Goal: Navigation & Orientation: Find specific page/section

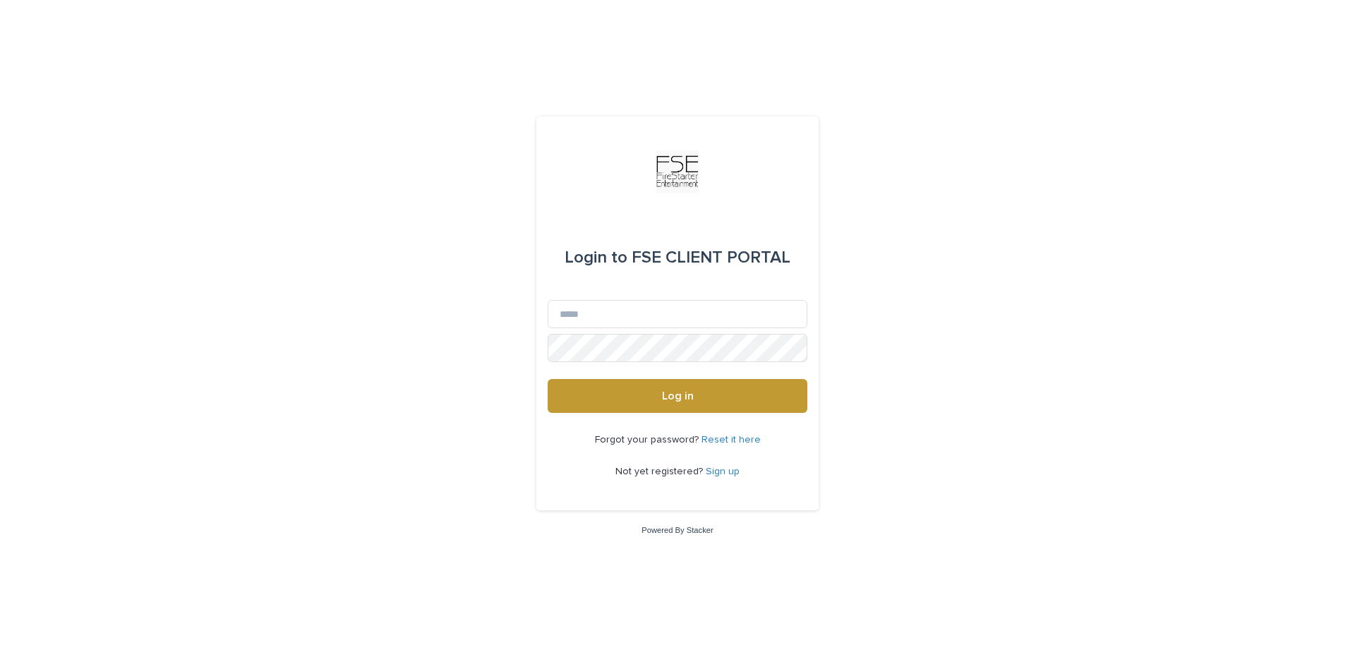
type input "**********"
click at [548, 379] on button "Log in" at bounding box center [678, 396] width 260 height 34
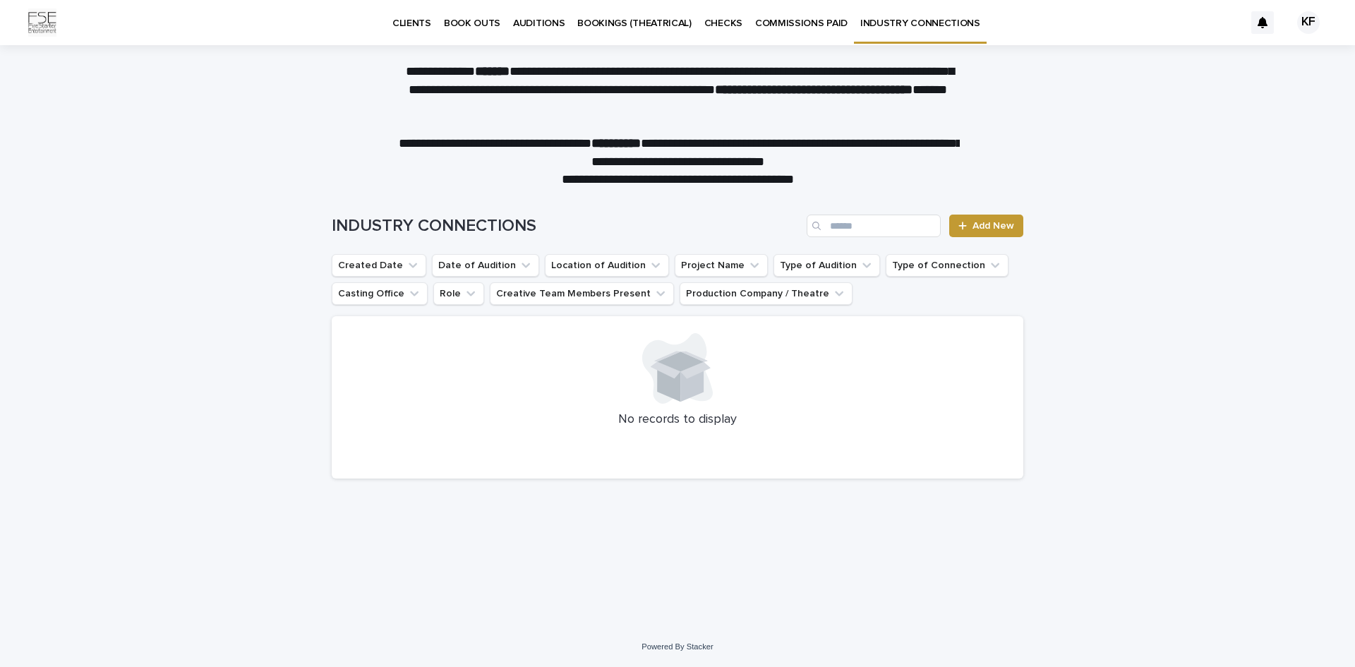
click at [627, 23] on p "BOOKINGS (THEATRICAL)" at bounding box center [634, 15] width 114 height 30
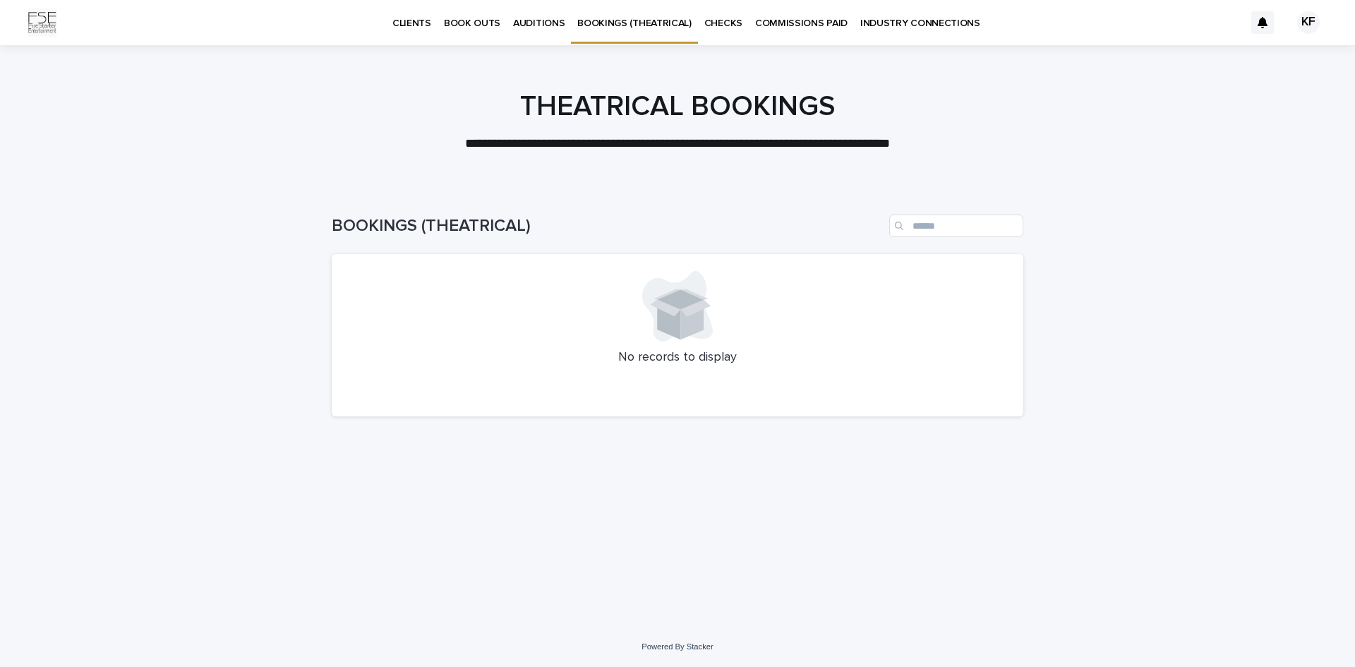
click at [534, 23] on p "AUDITIONS" at bounding box center [539, 15] width 52 height 30
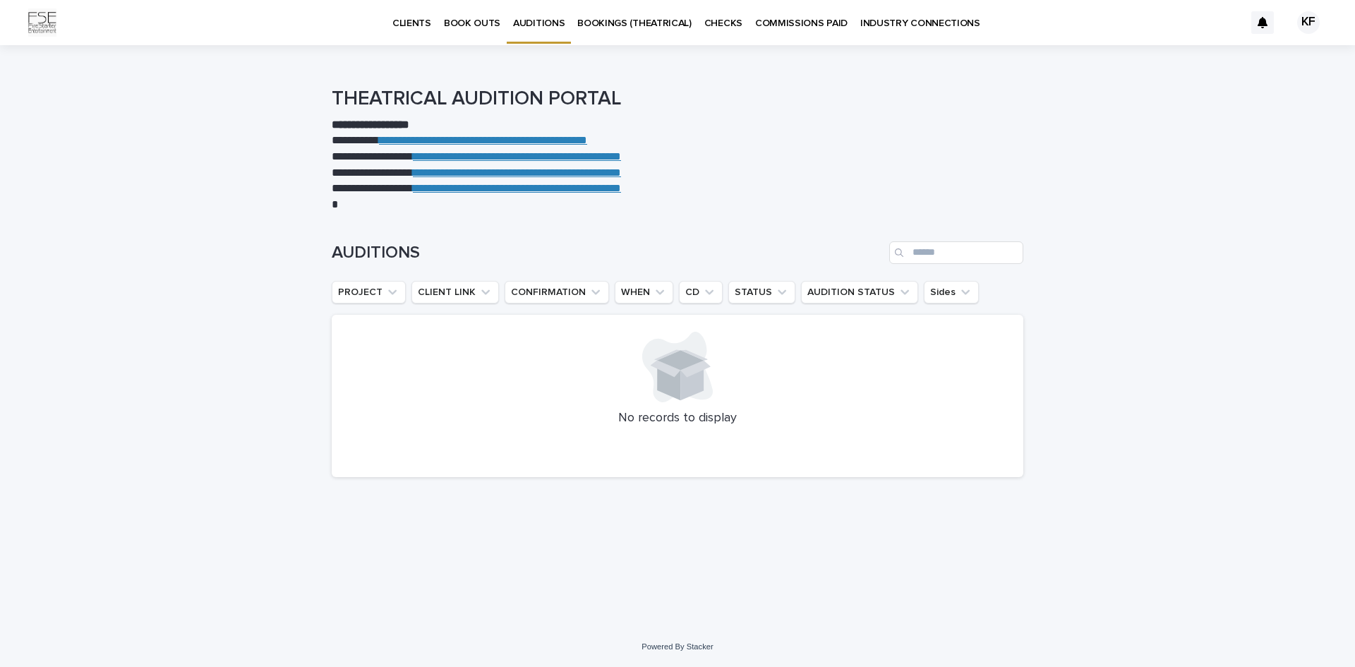
click at [490, 26] on p "BOOK OUTS" at bounding box center [472, 15] width 56 height 30
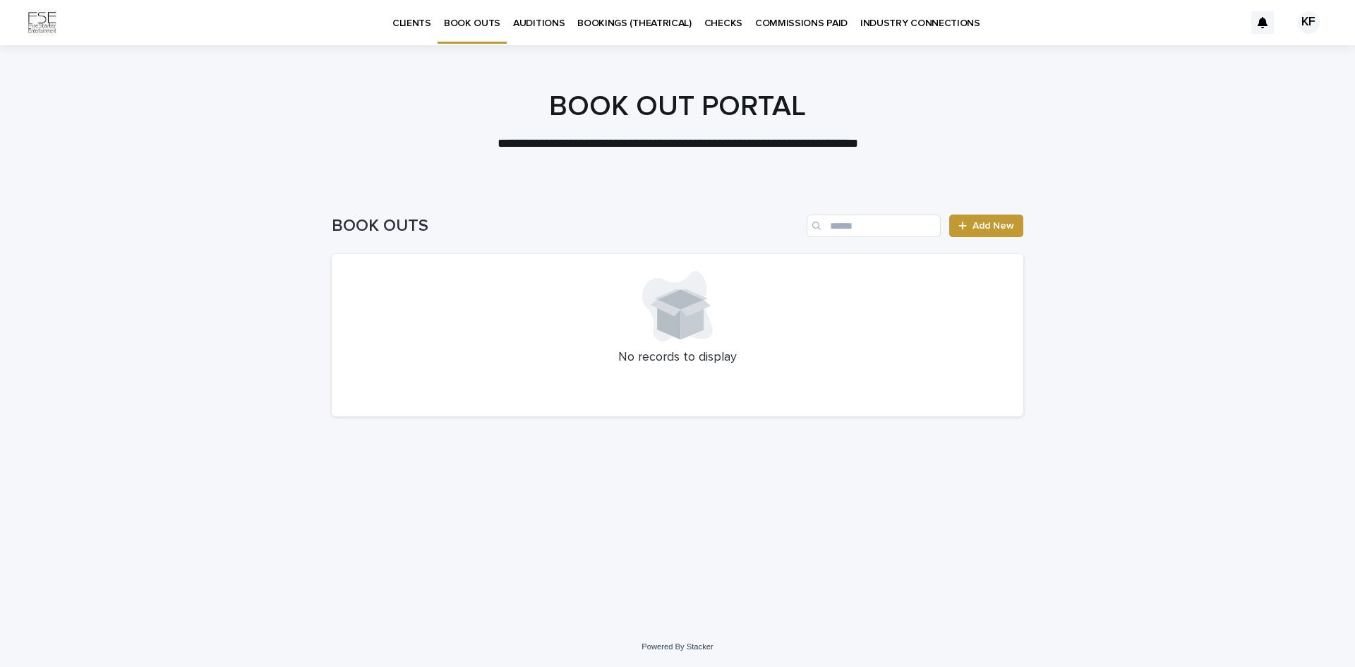
click at [390, 25] on div "CLIENTS" at bounding box center [412, 15] width 52 height 30
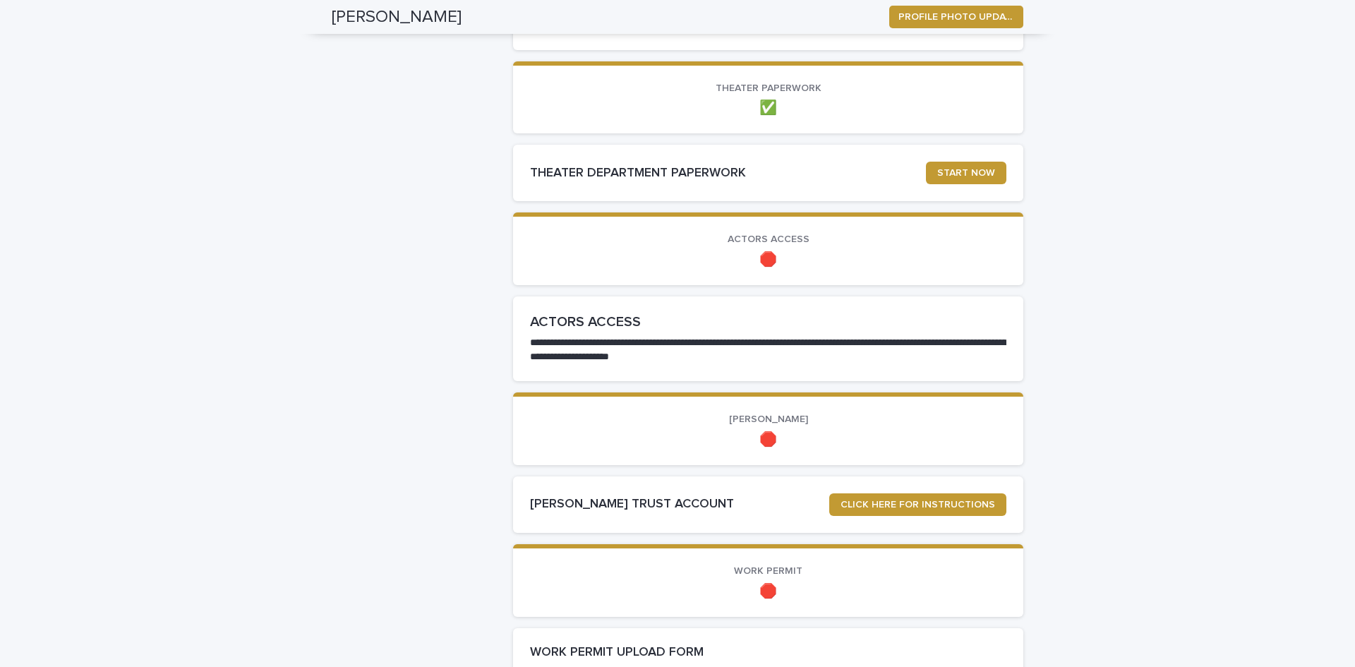
scroll to position [917, 0]
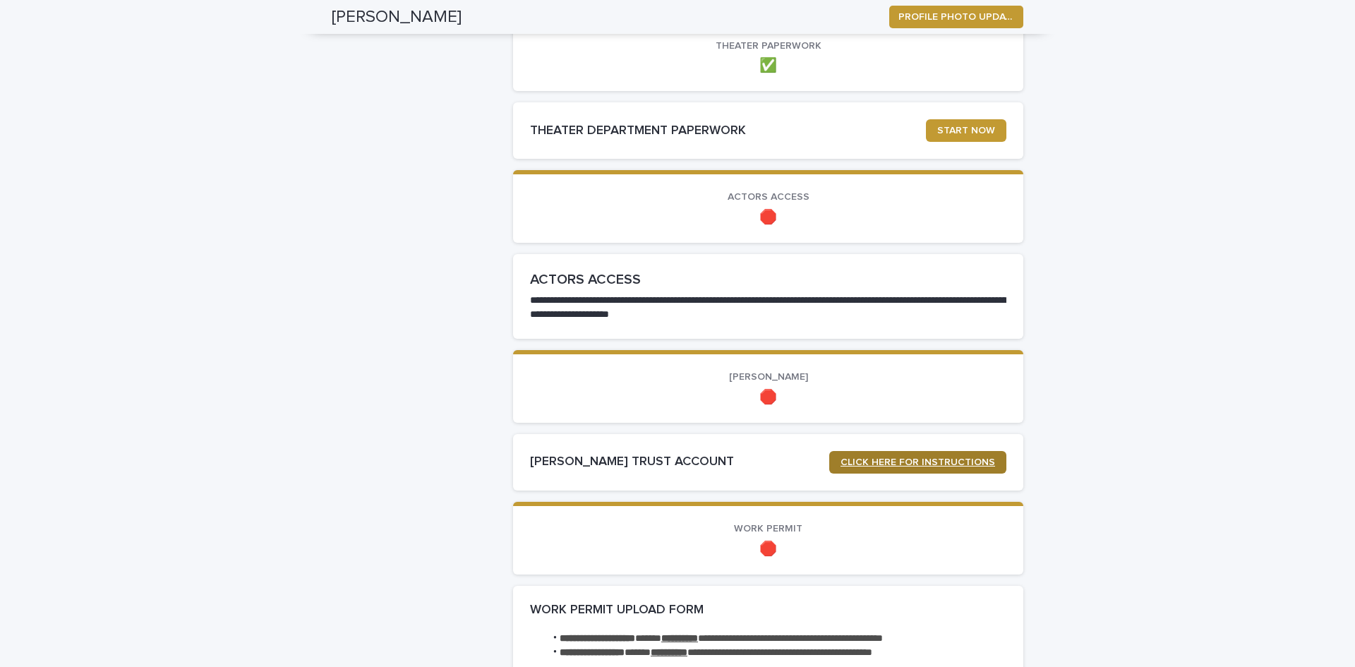
click at [857, 459] on span "CLICK HERE FOR INSTRUCTIONS" at bounding box center [918, 462] width 155 height 10
